Goal: Go to known website: Access a specific website the user already knows

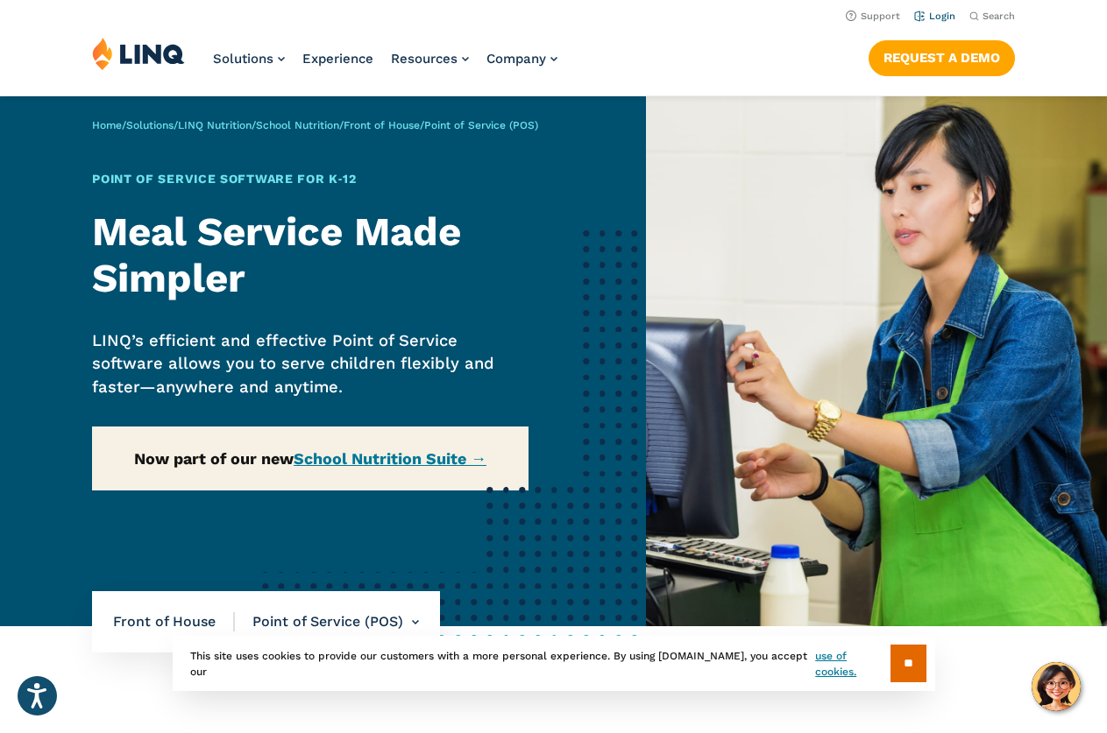
click at [947, 18] on link "Login" at bounding box center [934, 16] width 41 height 11
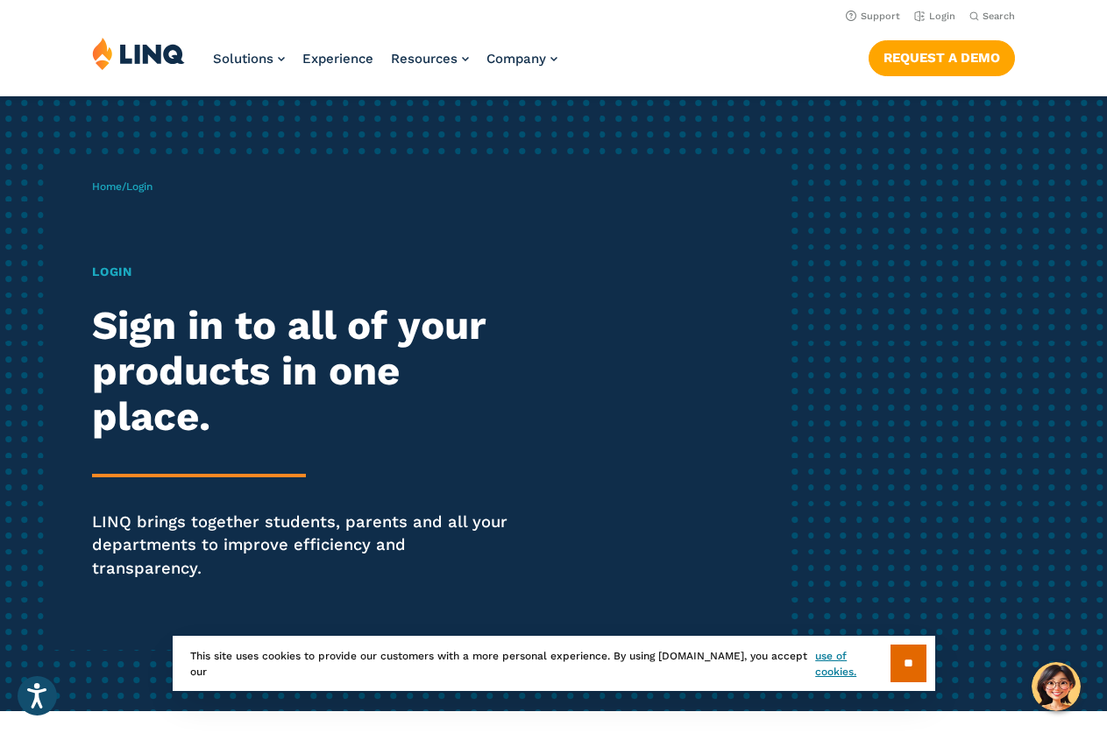
click at [116, 272] on h1 "Login" at bounding box center [305, 272] width 427 height 18
click at [138, 188] on span "Login" at bounding box center [139, 186] width 26 height 12
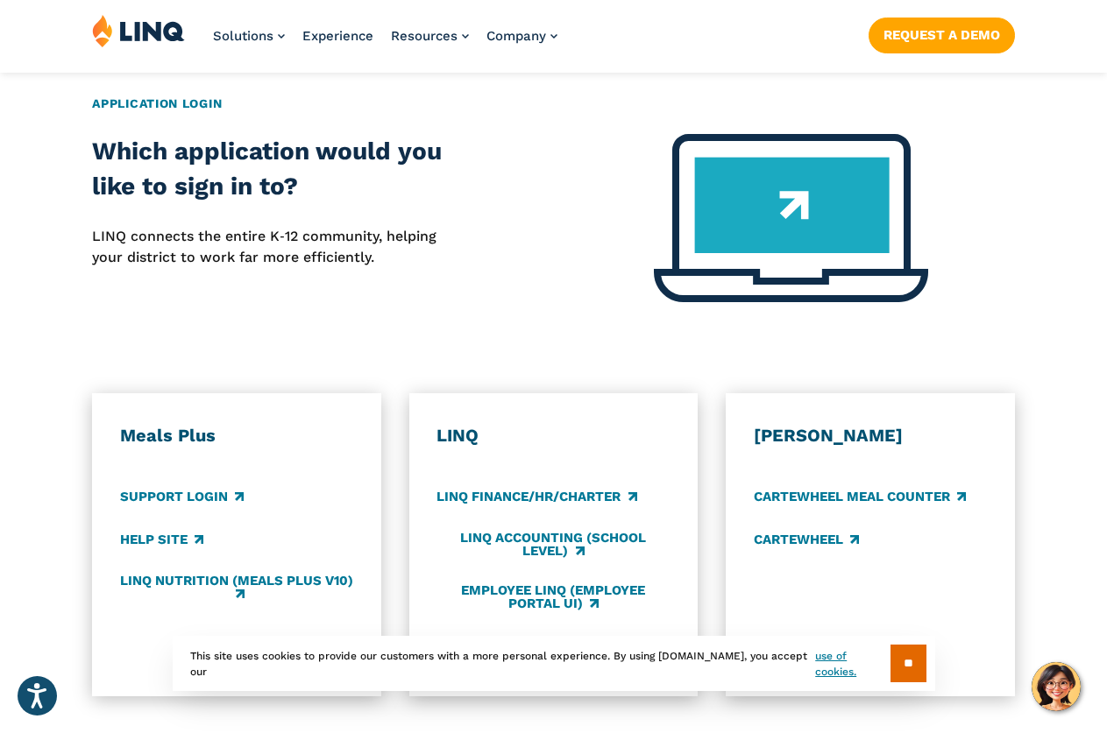
scroll to position [789, 0]
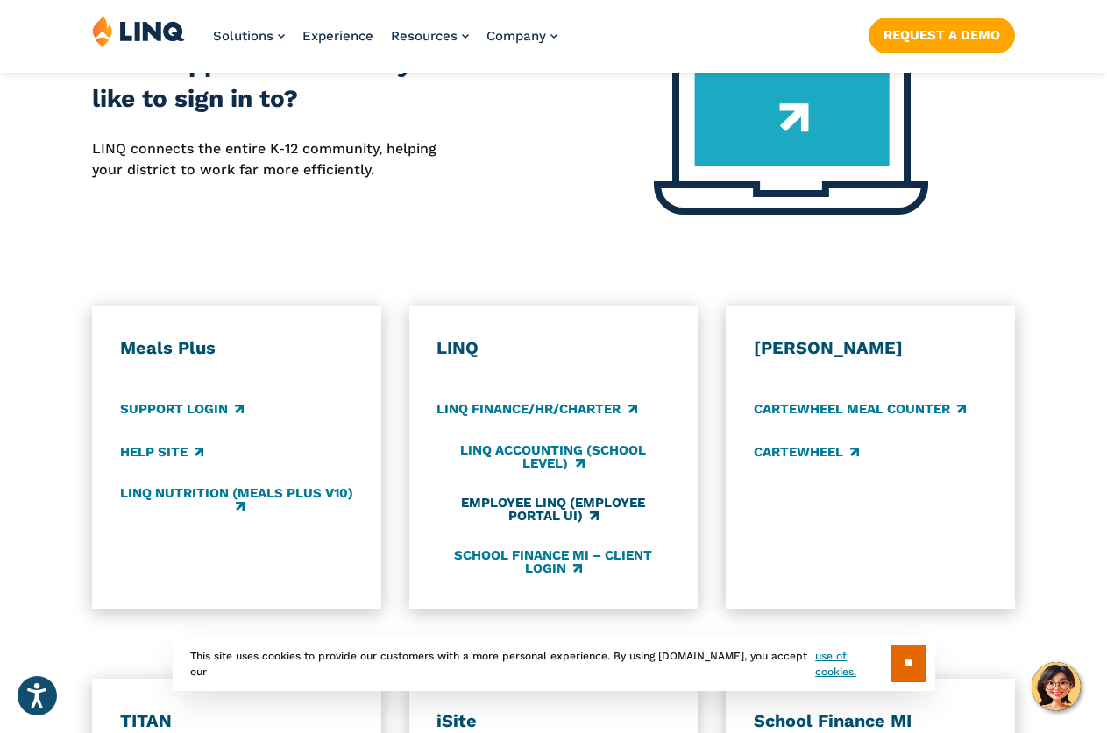
click at [550, 495] on link "Employee LINQ (Employee Portal UI)" at bounding box center [552, 509] width 233 height 29
